Goal: Navigation & Orientation: Find specific page/section

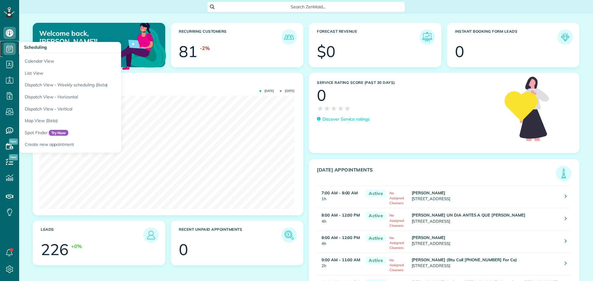
click at [10, 48] on icon at bounding box center [9, 49] width 12 height 12
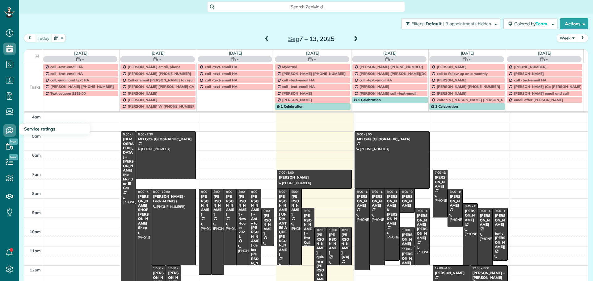
scroll to position [58, 0]
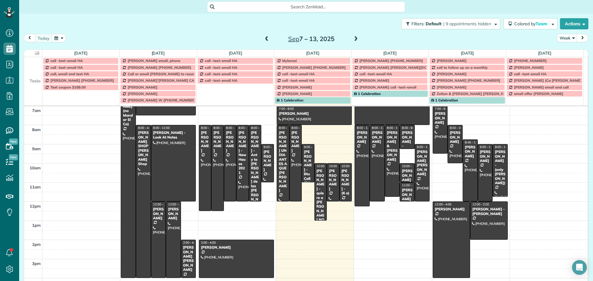
click at [35, 73] on td at bounding box center [33, 74] width 18 height 6
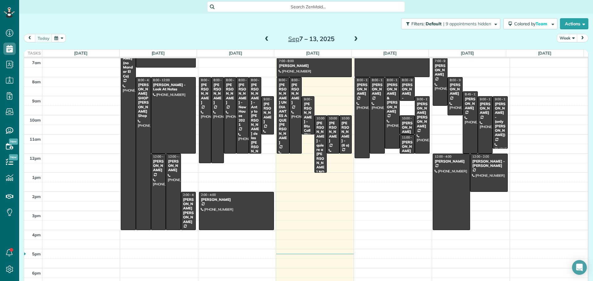
click at [558, 35] on button "Week" at bounding box center [567, 38] width 20 height 8
click at [564, 54] on link "Day" at bounding box center [581, 52] width 49 height 12
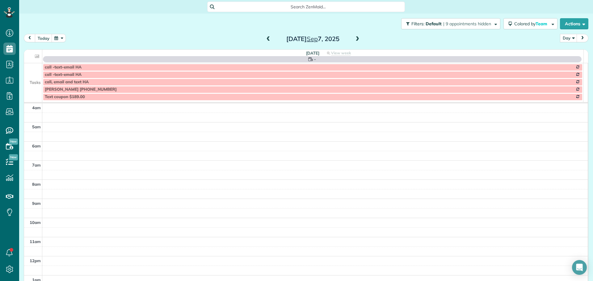
scroll to position [58, 0]
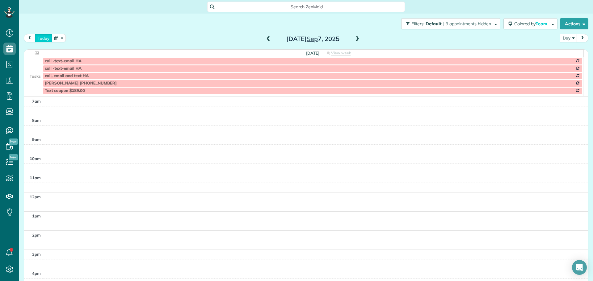
click at [41, 36] on button "today" at bounding box center [43, 38] width 17 height 8
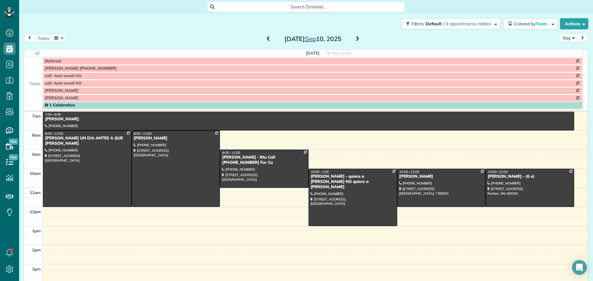
click at [355, 36] on span at bounding box center [357, 39] width 7 height 9
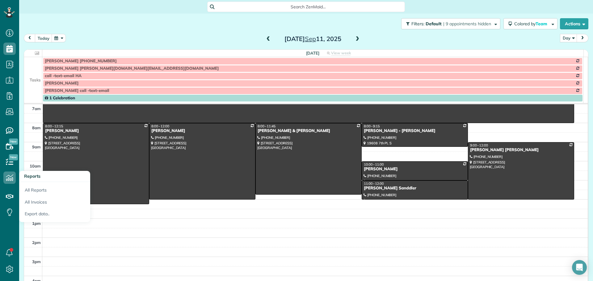
click at [31, 73] on td at bounding box center [33, 75] width 18 height 7
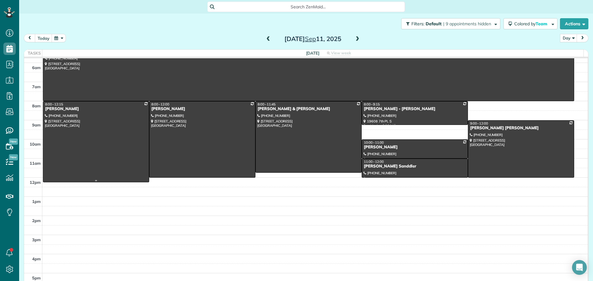
scroll to position [0, 0]
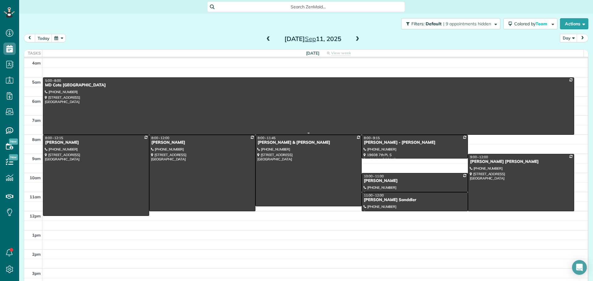
click at [117, 105] on div at bounding box center [308, 106] width 530 height 57
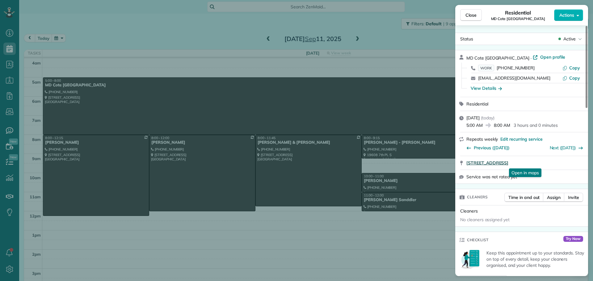
drag, startPoint x: 465, startPoint y: 163, endPoint x: 558, endPoint y: 162, distance: 93.0
click at [558, 162] on div "[STREET_ADDRESS] Open in maps Open in maps" at bounding box center [521, 163] width 133 height 14
click at [569, 67] on button "Copy" at bounding box center [571, 68] width 18 height 6
drag, startPoint x: 476, startPoint y: 14, endPoint x: 268, endPoint y: 74, distance: 216.4
click at [476, 14] on span "Close" at bounding box center [470, 15] width 11 height 6
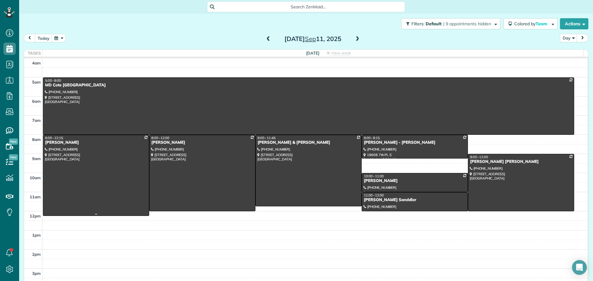
click at [103, 168] on div at bounding box center [96, 175] width 106 height 81
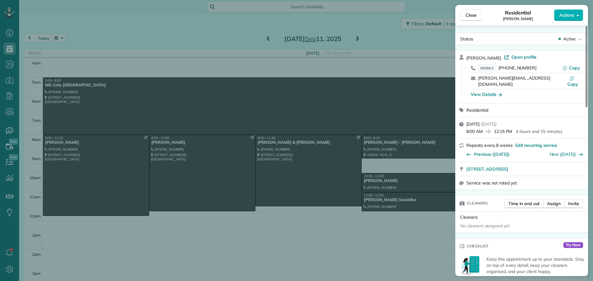
drag, startPoint x: 531, startPoint y: 19, endPoint x: 505, endPoint y: 20, distance: 26.6
click at [505, 20] on div "Residential [PERSON_NAME]" at bounding box center [518, 15] width 72 height 12
click at [567, 68] on icon "button" at bounding box center [565, 68] width 4 height 4
drag, startPoint x: 465, startPoint y: 164, endPoint x: 538, endPoint y: 164, distance: 72.9
click at [538, 164] on div "[STREET_ADDRESS] Open in maps Open in maps" at bounding box center [521, 169] width 133 height 14
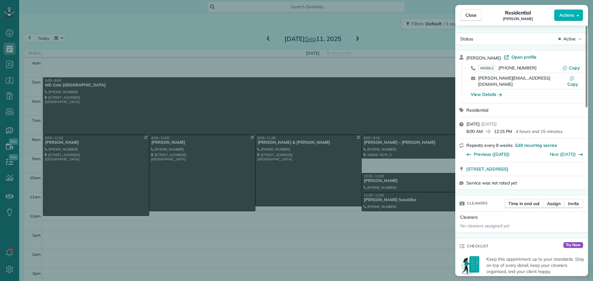
drag, startPoint x: 490, startPoint y: 86, endPoint x: 494, endPoint y: 87, distance: 4.0
click at [490, 91] on div "View Details" at bounding box center [486, 94] width 31 height 6
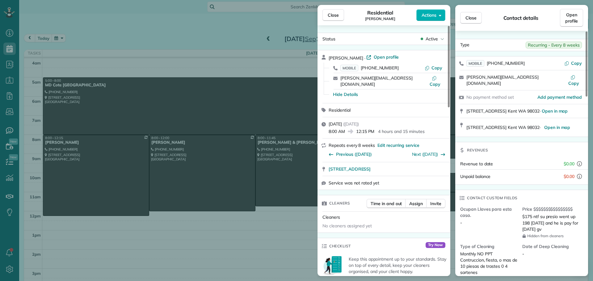
scroll to position [63, 0]
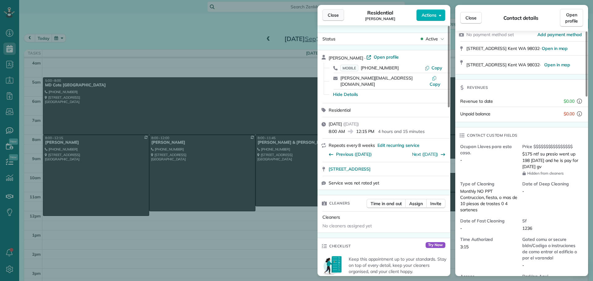
drag, startPoint x: 339, startPoint y: 11, endPoint x: 300, endPoint y: 27, distance: 42.7
click at [339, 11] on button "Close" at bounding box center [333, 15] width 22 height 12
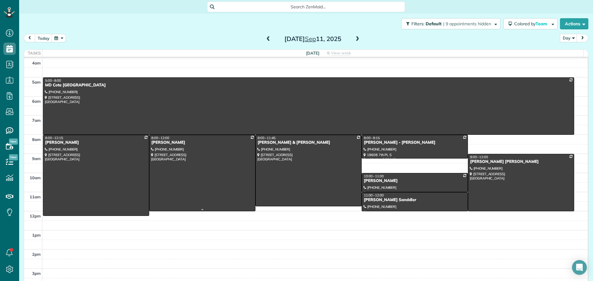
drag, startPoint x: 204, startPoint y: 161, endPoint x: 208, endPoint y: 159, distance: 4.3
click at [204, 162] on div at bounding box center [202, 173] width 106 height 76
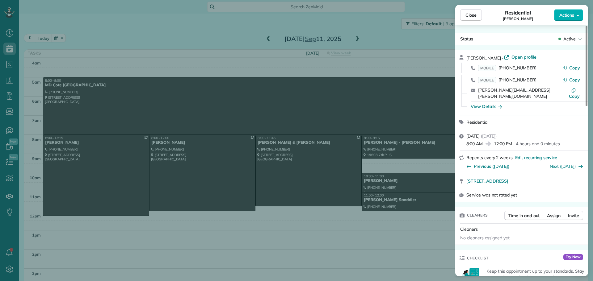
drag, startPoint x: 533, startPoint y: 18, endPoint x: 505, endPoint y: 18, distance: 28.7
click at [503, 18] on div "Residential [PERSON_NAME]" at bounding box center [518, 15] width 72 height 12
drag, startPoint x: 573, startPoint y: 66, endPoint x: 579, endPoint y: 66, distance: 5.3
click at [574, 66] on span "Copy" at bounding box center [574, 68] width 11 height 6
drag, startPoint x: 463, startPoint y: 175, endPoint x: 562, endPoint y: 176, distance: 98.8
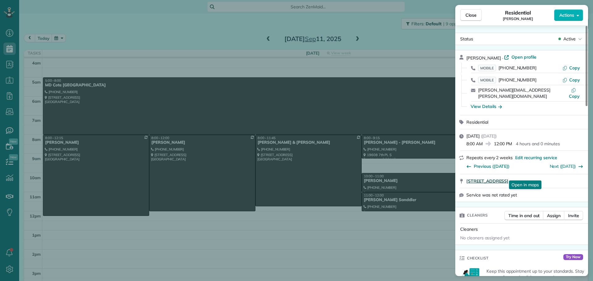
click at [562, 176] on div "[STREET_ADDRESS] Open in maps Open in maps" at bounding box center [521, 181] width 133 height 14
click at [493, 104] on div "View Details" at bounding box center [525, 107] width 118 height 10
click at [492, 103] on div "View Details" at bounding box center [486, 106] width 31 height 6
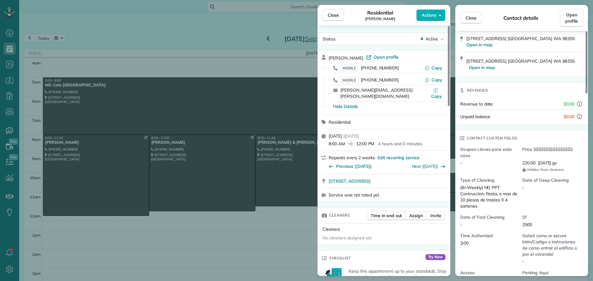
scroll to position [93, 0]
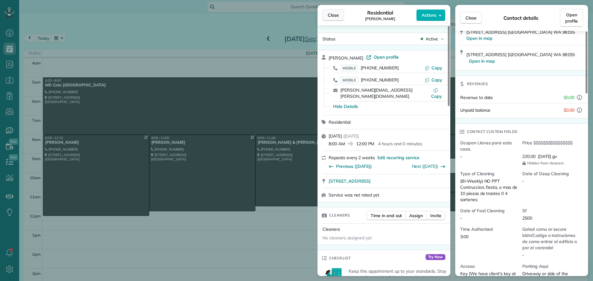
click at [336, 16] on span "Close" at bounding box center [333, 15] width 11 height 6
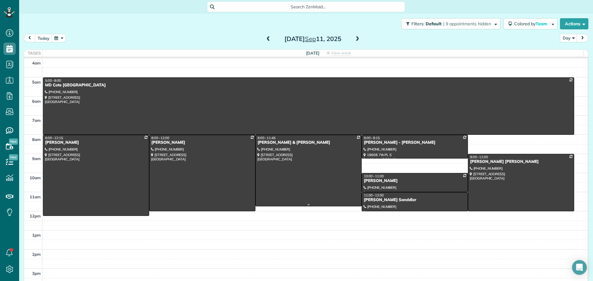
click at [312, 168] on div at bounding box center [309, 170] width 106 height 71
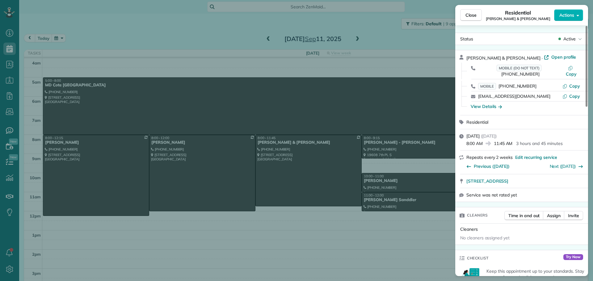
drag, startPoint x: 538, startPoint y: 18, endPoint x: 495, endPoint y: 19, distance: 43.3
click at [495, 19] on div "Residential [PERSON_NAME] & [PERSON_NAME]" at bounding box center [518, 15] width 72 height 12
click at [571, 83] on span "Copy" at bounding box center [574, 86] width 11 height 6
drag, startPoint x: 465, startPoint y: 178, endPoint x: 563, endPoint y: 176, distance: 97.9
click at [563, 176] on div "[STREET_ADDRESS] Open in maps Open in maps" at bounding box center [521, 181] width 133 height 14
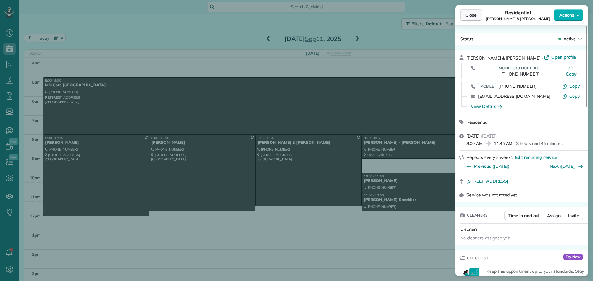
click at [474, 15] on span "Close" at bounding box center [470, 15] width 11 height 6
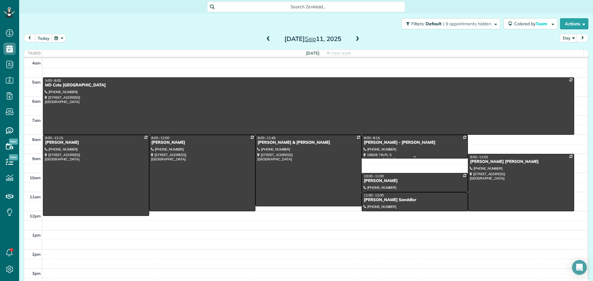
click at [403, 156] on div at bounding box center [415, 157] width 106 height 2
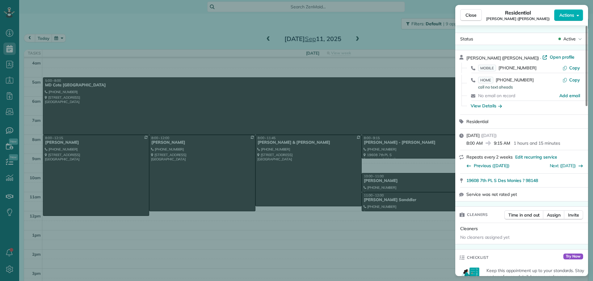
drag, startPoint x: 523, startPoint y: 19, endPoint x: 496, endPoint y: 15, distance: 28.0
click at [496, 15] on div "Residential [PERSON_NAME] ([PERSON_NAME])" at bounding box center [518, 15] width 72 height 12
click at [567, 68] on icon "button" at bounding box center [564, 67] width 5 height 5
drag, startPoint x: 466, startPoint y: 182, endPoint x: 541, endPoint y: 182, distance: 75.3
click at [541, 182] on div "19608 7th PL S Des Monies ? 98148 Open in maps Open in maps" at bounding box center [521, 181] width 133 height 14
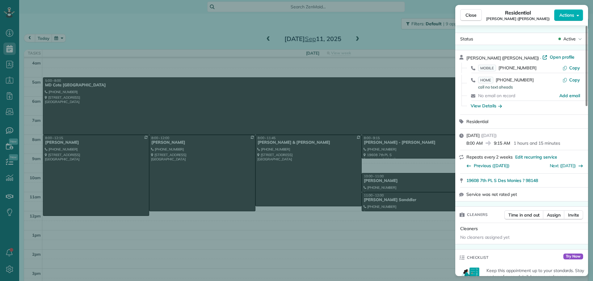
click at [492, 107] on div "View Details" at bounding box center [486, 106] width 31 height 6
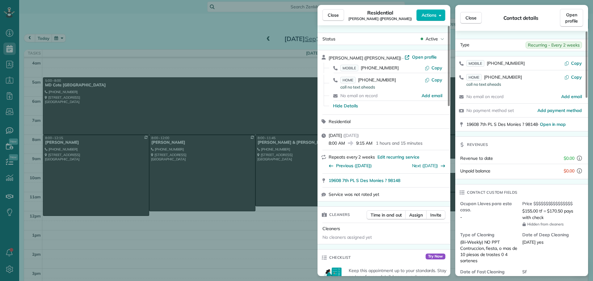
scroll to position [62, 0]
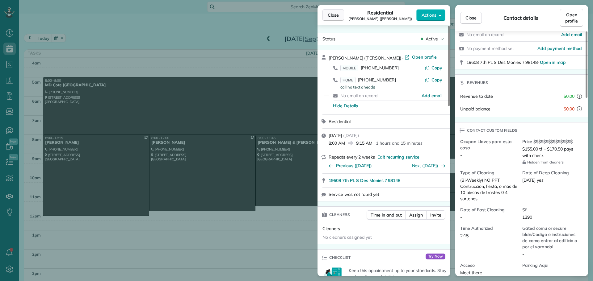
click at [334, 10] on div "Close Residential [PERSON_NAME] ([PERSON_NAME]) Actions" at bounding box center [383, 15] width 133 height 20
click at [339, 15] on button "Close" at bounding box center [333, 15] width 22 height 12
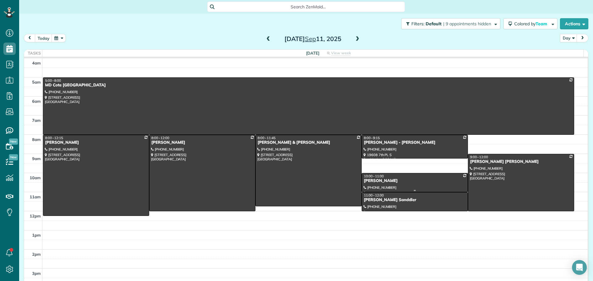
click at [420, 179] on div "[PERSON_NAME]" at bounding box center [414, 180] width 103 height 5
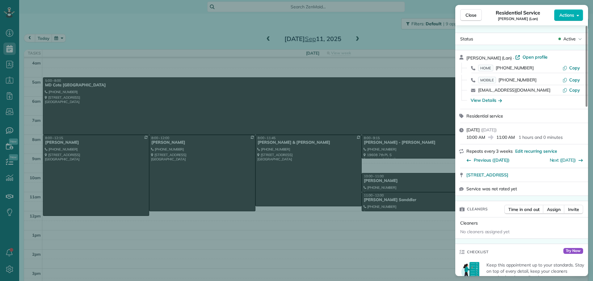
drag, startPoint x: 522, startPoint y: 19, endPoint x: 509, endPoint y: 20, distance: 12.7
click at [503, 19] on div "Residential Service [PERSON_NAME] ([GEOGRAPHIC_DATA])" at bounding box center [518, 15] width 72 height 12
click at [575, 79] on span "Copy" at bounding box center [574, 80] width 11 height 6
drag, startPoint x: 465, startPoint y: 176, endPoint x: 550, endPoint y: 179, distance: 85.0
click at [550, 179] on div "[STREET_ADDRESS]" at bounding box center [521, 175] width 133 height 14
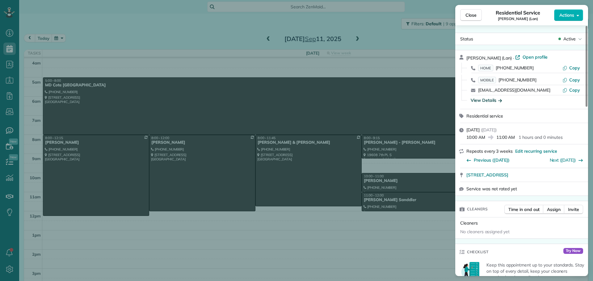
click at [485, 98] on div "View Details" at bounding box center [486, 100] width 31 height 6
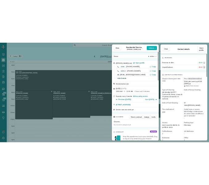
scroll to position [124, 0]
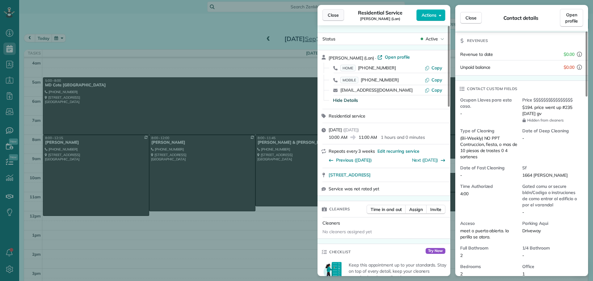
click at [336, 15] on span "Close" at bounding box center [333, 15] width 11 height 6
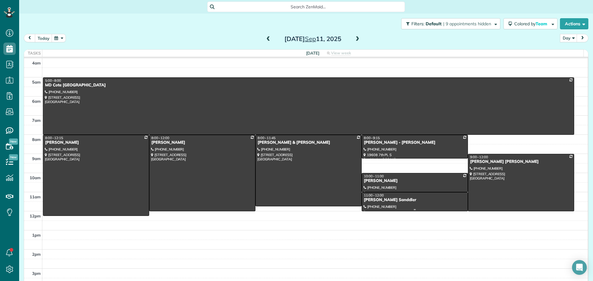
click at [439, 199] on div "[PERSON_NAME] Sanddler" at bounding box center [414, 200] width 103 height 5
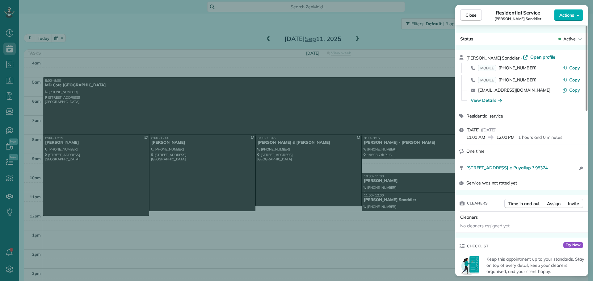
drag, startPoint x: 544, startPoint y: 18, endPoint x: 495, endPoint y: 22, distance: 49.5
click at [495, 22] on div "Close Residential Service [PERSON_NAME] Sanddler Actions" at bounding box center [521, 15] width 133 height 20
click at [578, 68] on span "Copy" at bounding box center [574, 68] width 11 height 6
drag, startPoint x: 464, startPoint y: 169, endPoint x: 549, endPoint y: 172, distance: 84.7
click at [549, 172] on div "[STREET_ADDRESS] e Puyallup ? 98374 Open access information" at bounding box center [521, 168] width 133 height 15
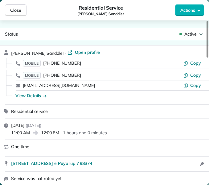
scroll to position [185, 19]
click at [27, 96] on div "View Details" at bounding box center [30, 95] width 31 height 6
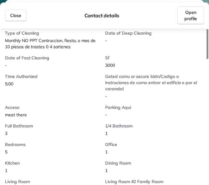
scroll to position [195, 0]
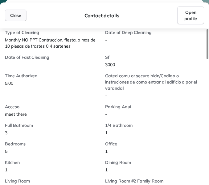
click at [17, 15] on span "Close" at bounding box center [15, 15] width 11 height 6
